Goal: Find contact information: Find contact information

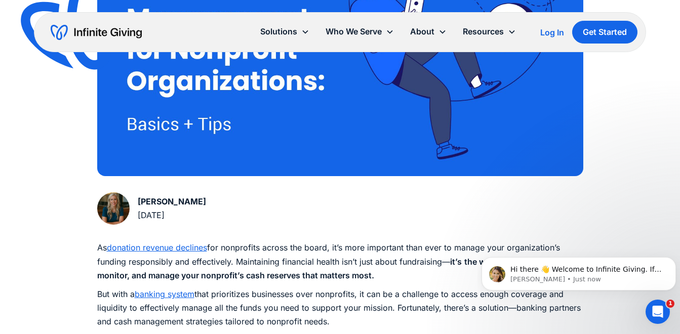
scroll to position [405, 0]
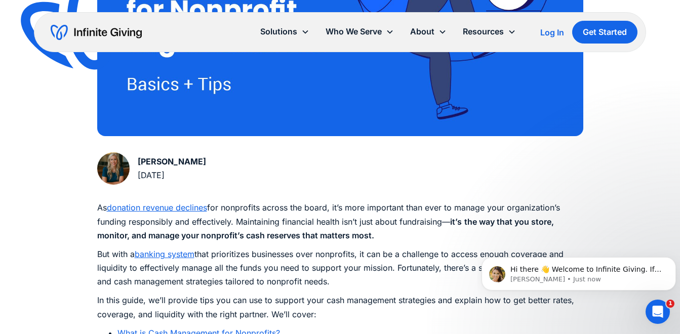
drag, startPoint x: 216, startPoint y: 164, endPoint x: 138, endPoint y: 164, distance: 78.0
click at [138, 164] on div "Karen Houghton June 13, 2025" at bounding box center [340, 171] width 486 height 36
drag, startPoint x: 138, startPoint y: 164, endPoint x: 157, endPoint y: 172, distance: 20.2
click at [147, 169] on div "June 13, 2025" at bounding box center [172, 176] width 68 height 14
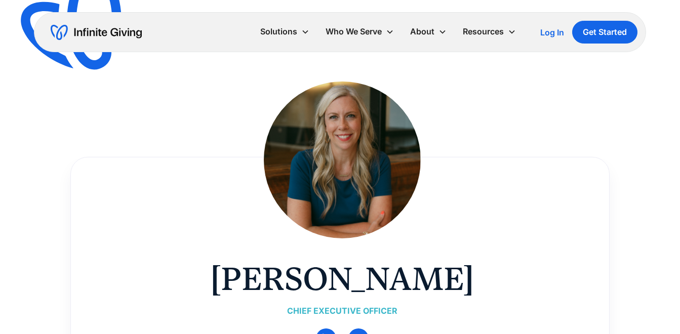
drag, startPoint x: 221, startPoint y: 281, endPoint x: 463, endPoint y: 277, distance: 241.7
click at [463, 277] on h1 "[PERSON_NAME]" at bounding box center [342, 279] width 263 height 41
copy h1 "[PERSON_NAME]"
